Goal: Check status: Check status

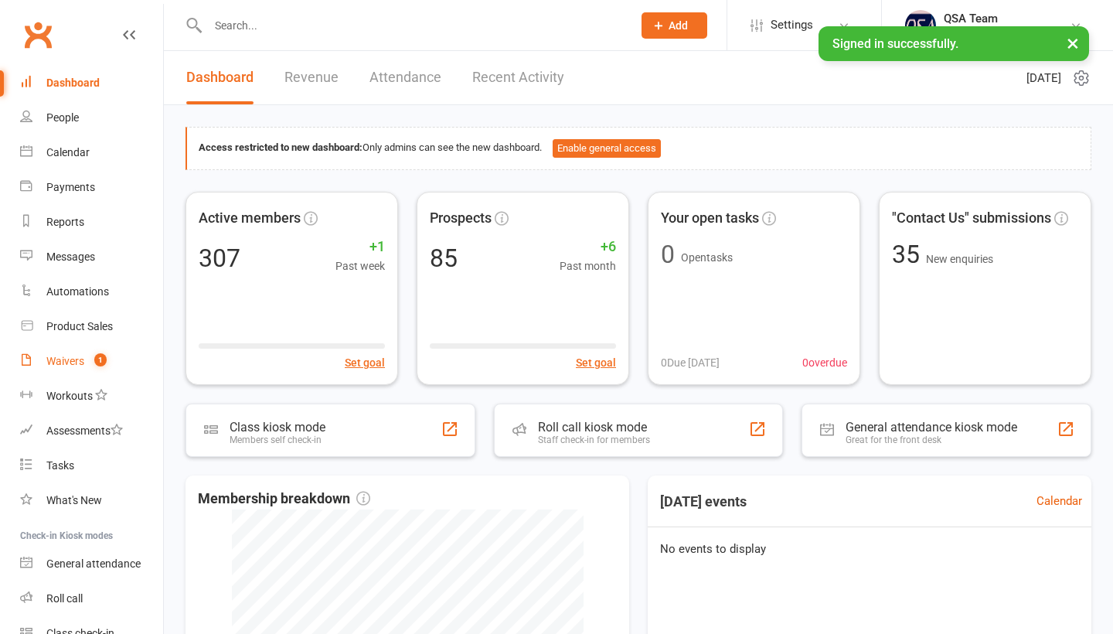
click at [90, 359] on count-badge "1" at bounding box center [97, 361] width 20 height 12
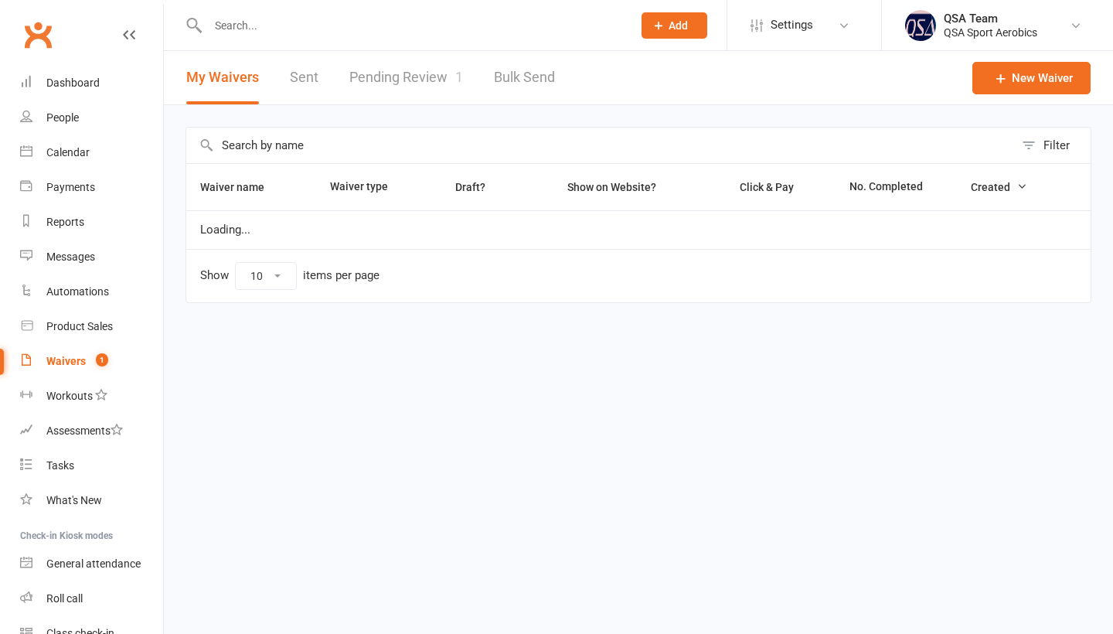
click at [391, 70] on link "Pending Review 1" at bounding box center [406, 77] width 114 height 53
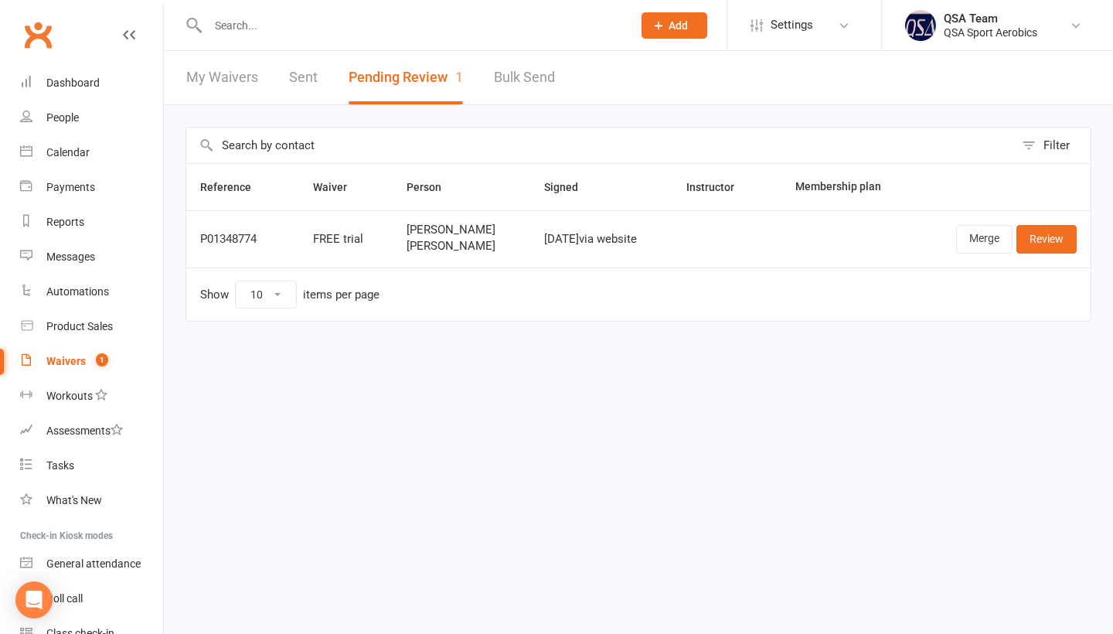
click at [89, 155] on link "Calendar" at bounding box center [91, 152] width 143 height 35
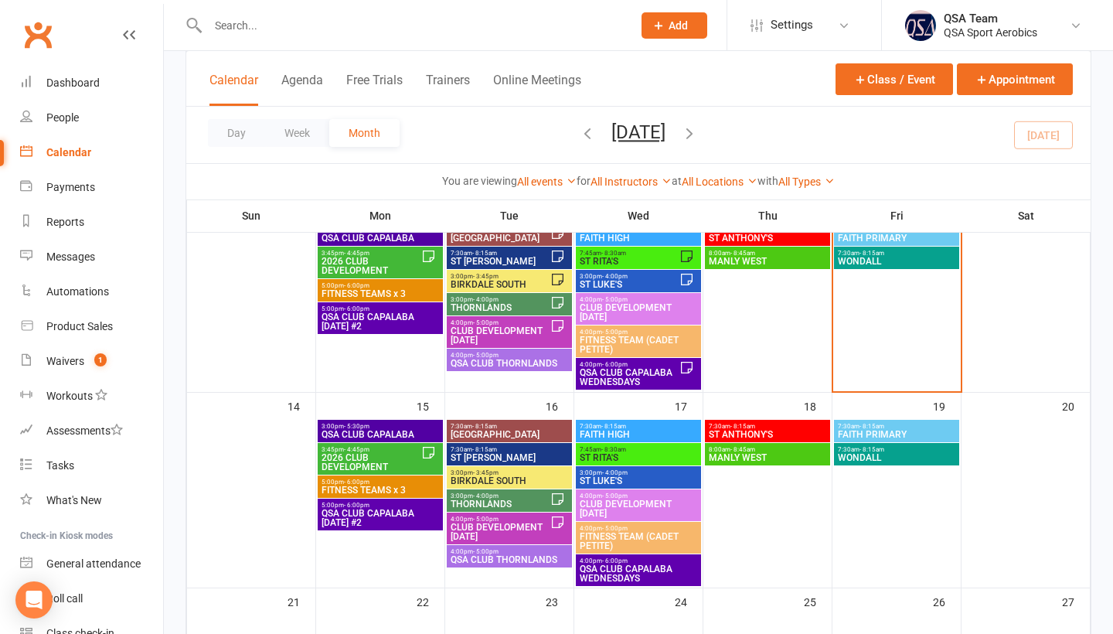
scroll to position [341, 0]
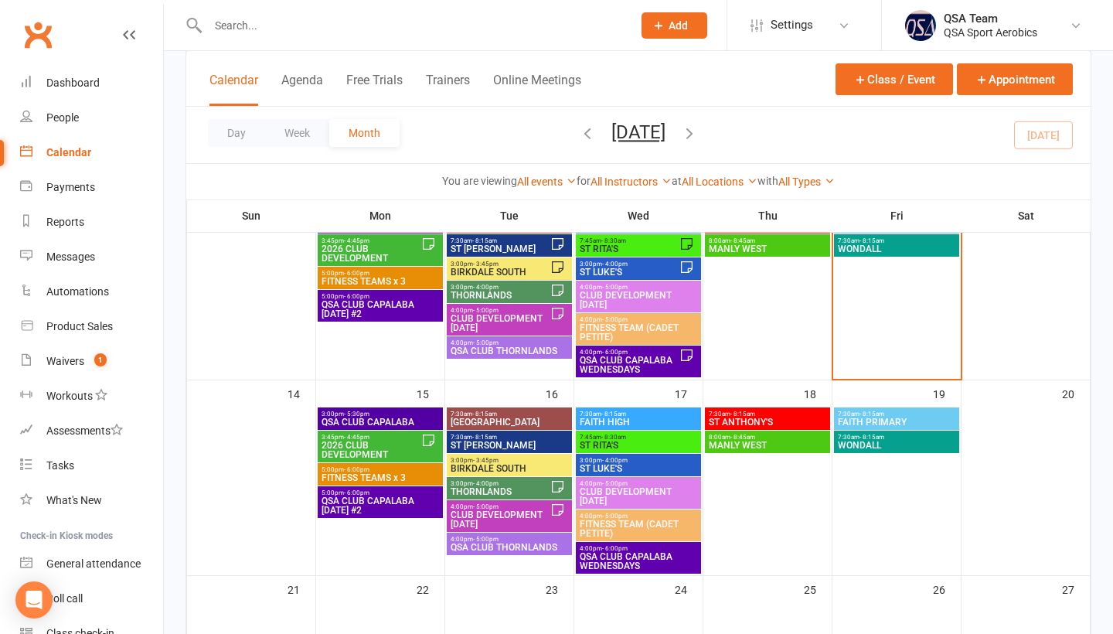
click at [516, 465] on span "BIRKDALE SOUTH" at bounding box center [509, 468] width 119 height 9
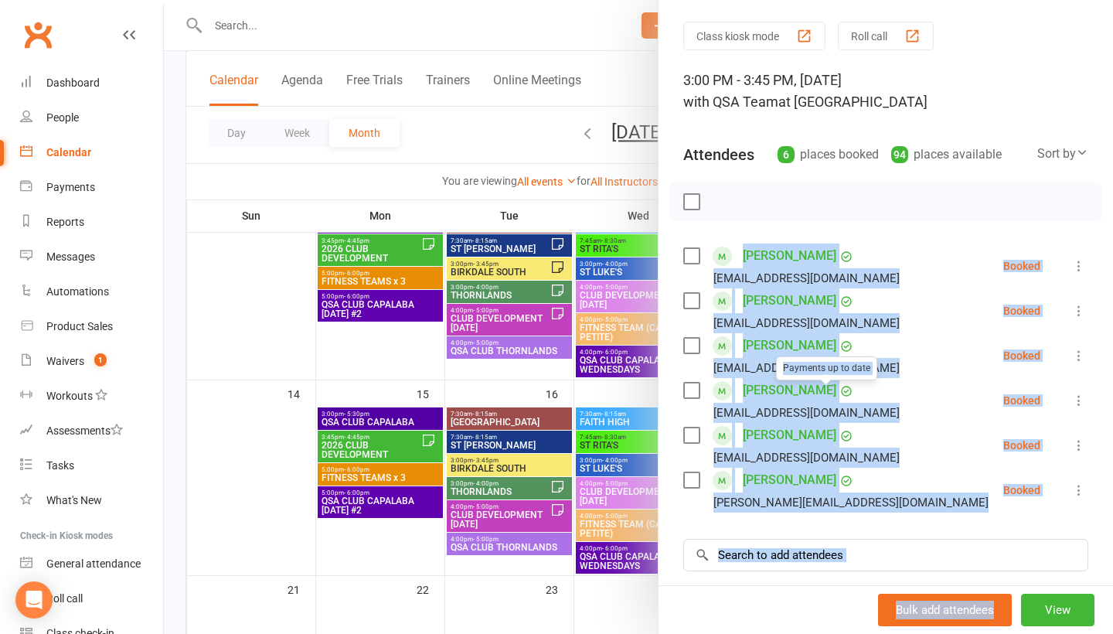
scroll to position [73, 0]
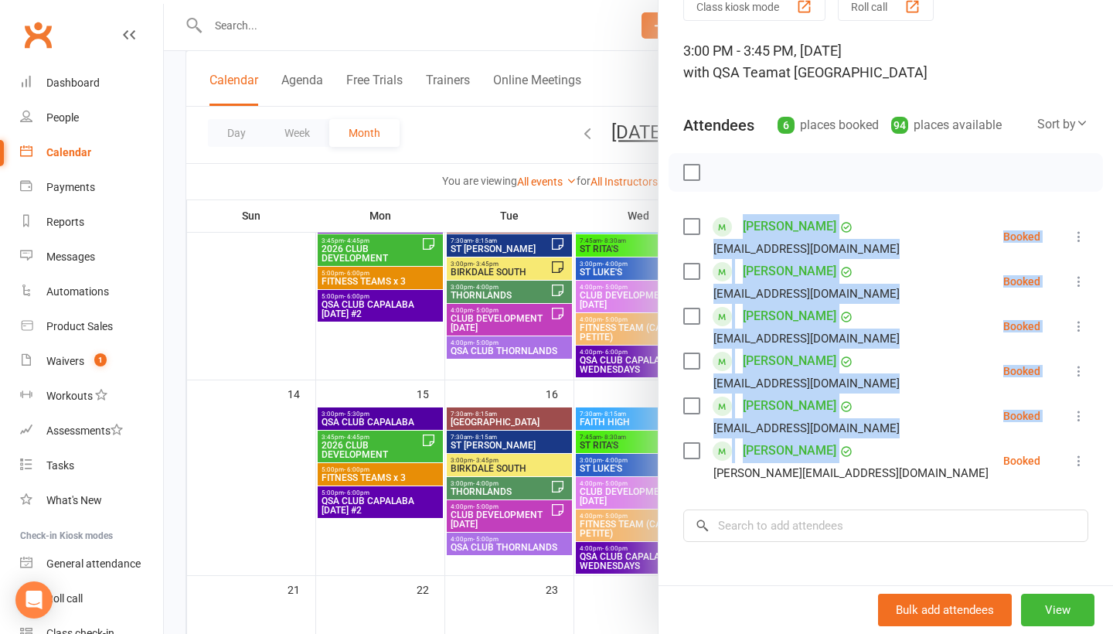
drag, startPoint x: 737, startPoint y: 299, endPoint x: 833, endPoint y: 458, distance: 185.2
click at [833, 458] on ul "[PERSON_NAME] [EMAIL_ADDRESS][DOMAIN_NAME] Booked More info Remove Check in Mar…" at bounding box center [885, 348] width 405 height 269
drag, startPoint x: 857, startPoint y: 485, endPoint x: 727, endPoint y: 236, distance: 281.1
click at [728, 231] on ul "[PERSON_NAME] [EMAIL_ADDRESS][DOMAIN_NAME] Booked More info Remove Check in Mar…" at bounding box center [885, 348] width 405 height 269
copy ul "[PERSON_NAME] [EMAIL_ADDRESS][DOMAIN_NAME] Booked More info Remove Check in Mar…"
